Goal: Book appointment/travel/reservation

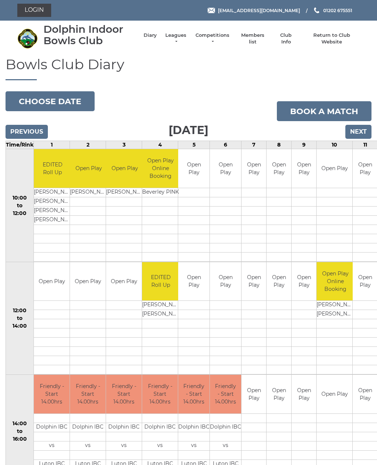
click at [360, 133] on input "Next" at bounding box center [358, 132] width 26 height 14
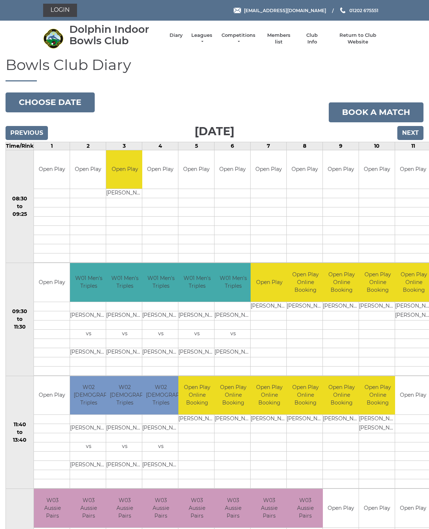
click at [59, 105] on button "Choose date" at bounding box center [50, 102] width 89 height 20
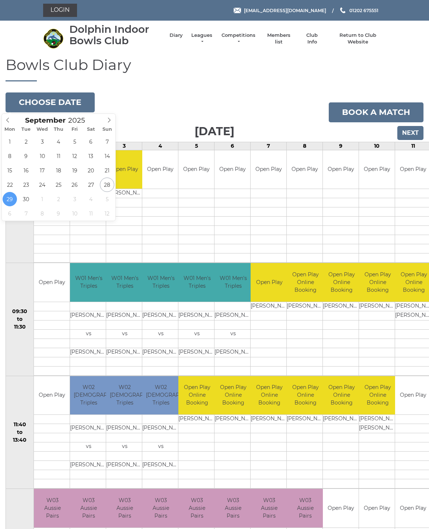
type input "[DATE]"
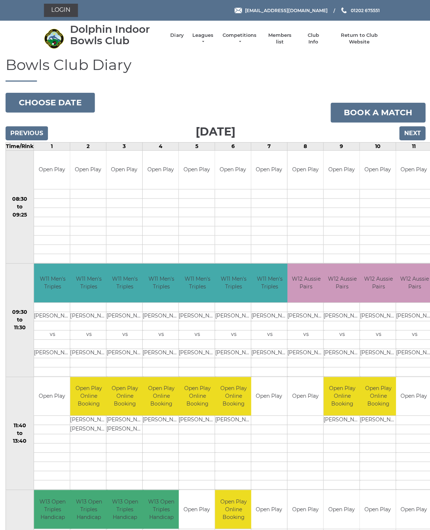
click at [64, 106] on button "Choose date" at bounding box center [50, 102] width 89 height 20
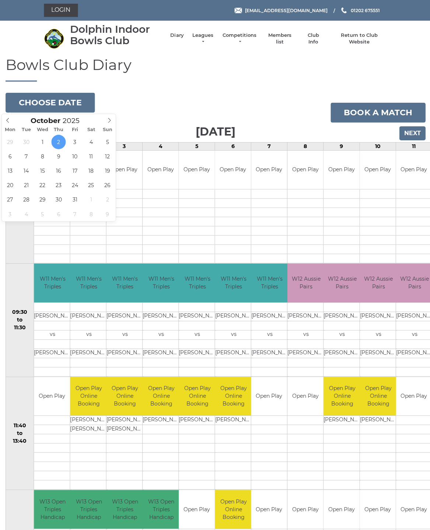
type input "[DATE]"
